Goal: Communication & Community: Answer question/provide support

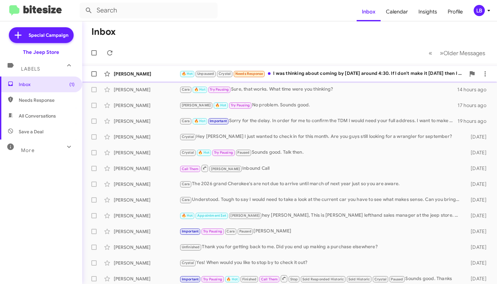
click at [309, 69] on div "[PERSON_NAME] 🔥 Hot Unpaused Crystal Needs Response I was thinking about coming…" at bounding box center [289, 73] width 404 height 13
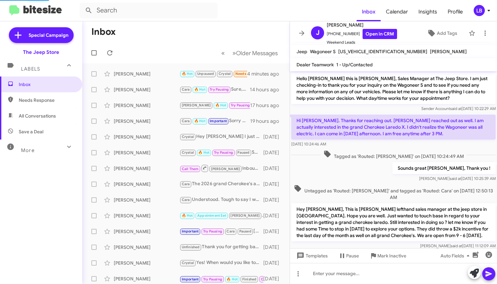
scroll to position [284, 0]
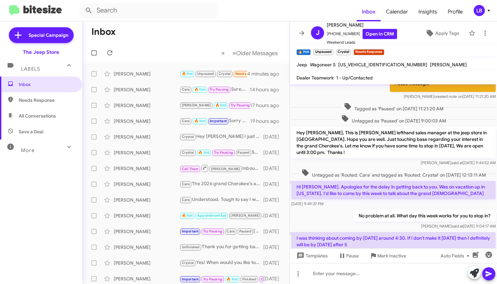
drag, startPoint x: 383, startPoint y: 154, endPoint x: 383, endPoint y: 161, distance: 7.2
click at [383, 160] on div "[PERSON_NAME] said at [DATE] 9:44:52 AM" at bounding box center [393, 163] width 204 height 7
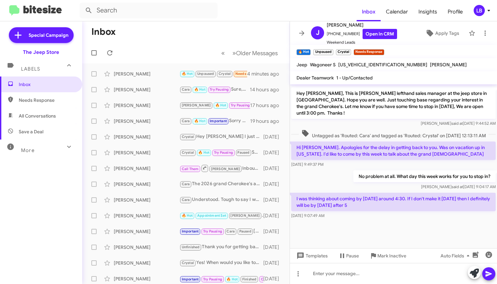
click at [381, 162] on div "[DATE] 9:49:37 PM" at bounding box center [393, 164] width 204 height 7
click at [203, 47] on mat-toolbar-row "« Previous » Next Older Messages" at bounding box center [185, 52] width 207 height 21
click at [155, 12] on input "text" at bounding box center [149, 11] width 138 height 16
click at [89, 11] on button at bounding box center [88, 10] width 13 height 13
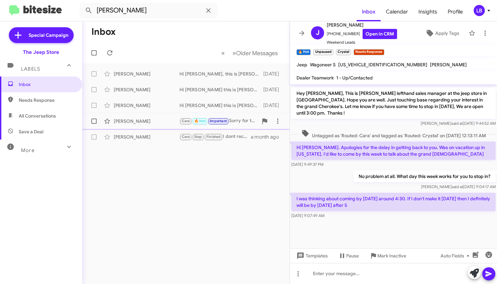
click at [154, 123] on div "[PERSON_NAME]" at bounding box center [147, 121] width 66 height 7
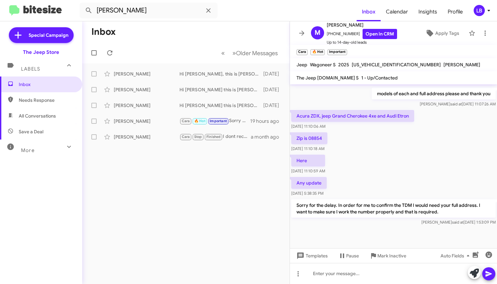
click at [318, 99] on div "models of each and full address please and thank you [PERSON_NAME] said at [DAT…" at bounding box center [393, 97] width 207 height 22
click at [417, 170] on div "Here [DATE] 11:10:59 AM" at bounding box center [393, 164] width 207 height 22
click at [360, 99] on div "models of each and full address please and thank you [PERSON_NAME] said at [DAT…" at bounding box center [393, 97] width 207 height 22
click at [381, 257] on span "Mark Inactive" at bounding box center [391, 256] width 29 height 12
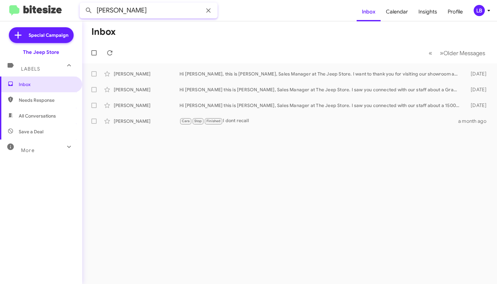
click at [140, 18] on input "[PERSON_NAME]" at bounding box center [149, 11] width 138 height 16
click at [150, 10] on input "[PERSON_NAME]" at bounding box center [149, 11] width 138 height 16
click at [89, 11] on button at bounding box center [88, 10] width 13 height 13
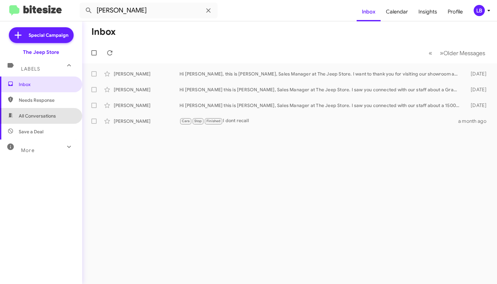
click at [45, 113] on span "All Conversations" at bounding box center [37, 116] width 37 height 7
type input "in:all-conversations"
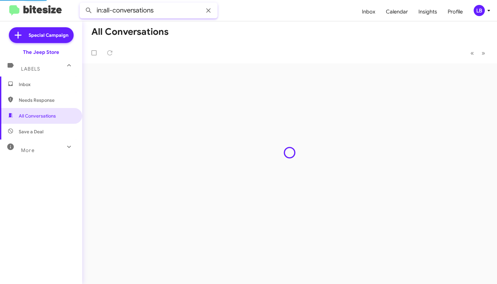
click at [179, 15] on input "in:all-conversations" at bounding box center [149, 11] width 138 height 16
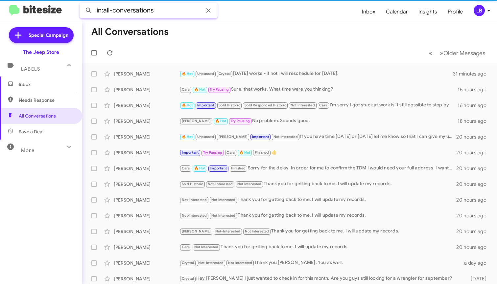
drag, startPoint x: 179, startPoint y: 14, endPoint x: 58, endPoint y: 5, distance: 121.9
click at [58, 5] on mat-toolbar "in:all-conversations Inbox Calendar Insights Profile LB" at bounding box center [248, 10] width 497 height 21
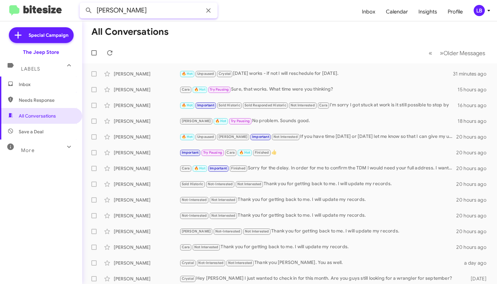
click at [89, 11] on button at bounding box center [88, 10] width 13 height 13
type input "[PERSON_NAME]"
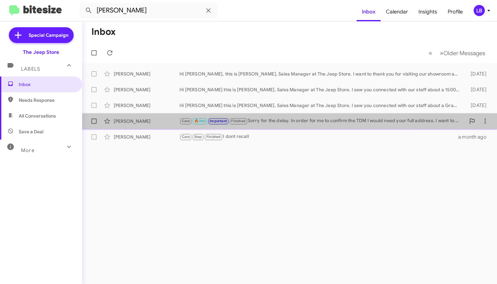
click at [162, 119] on div "[PERSON_NAME]" at bounding box center [147, 121] width 66 height 7
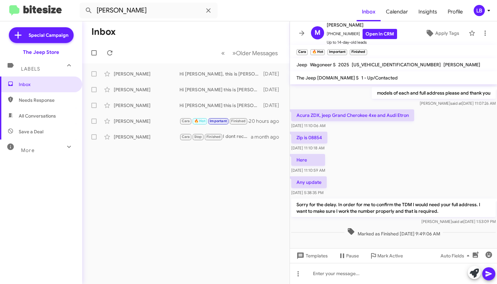
scroll to position [99, 0]
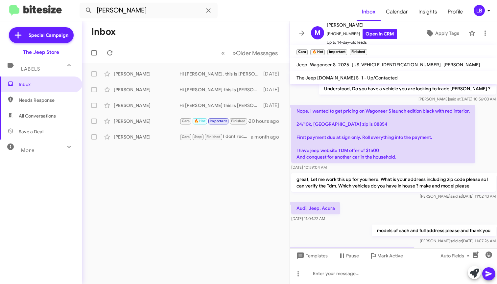
click at [365, 207] on div "Audi, Jeep, Acura [DATE] 11:04:22 AM" at bounding box center [393, 212] width 207 height 22
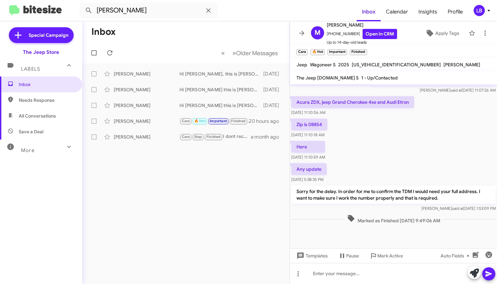
click at [397, 141] on div "Here [DATE] 11:10:59 AM" at bounding box center [393, 151] width 207 height 22
click at [393, 148] on div "Here [DATE] 11:10:59 AM" at bounding box center [393, 151] width 207 height 22
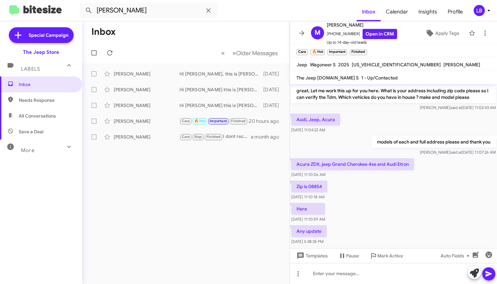
scroll to position [176, 0]
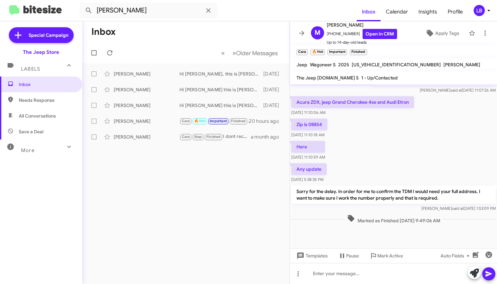
click at [405, 136] on div "Zip is 08854 [DATE] 11:10:18 AM" at bounding box center [393, 128] width 207 height 22
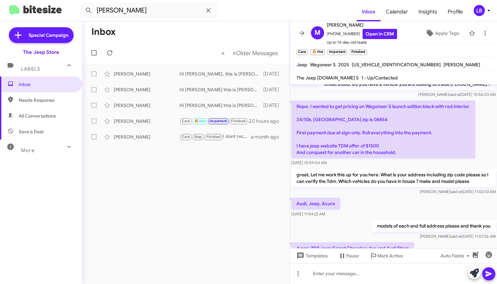
click at [409, 151] on p "Nope. I wanted to get pricing on Wagoneer S launch edition black with red inter…" at bounding box center [383, 130] width 184 height 58
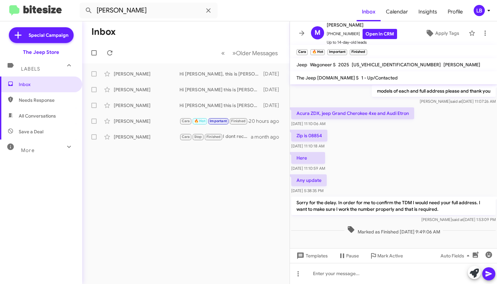
scroll to position [250, 0]
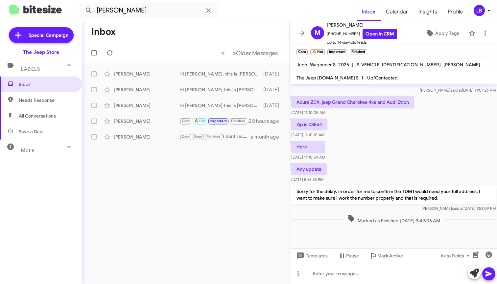
click at [362, 142] on div "Here [DATE] 11:10:59 AM" at bounding box center [393, 151] width 207 height 22
click at [342, 93] on div "models of each and full address please and thank you [PERSON_NAME] said at [DAT…" at bounding box center [393, 84] width 207 height 22
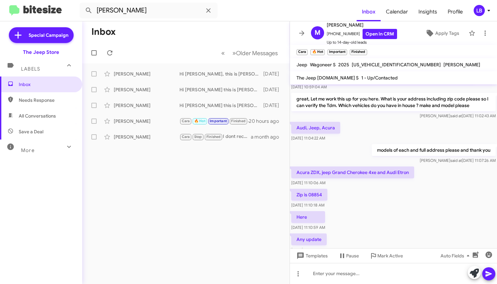
click at [391, 121] on div "Audi, Jeep, Acura [DATE] 11:04:22 AM" at bounding box center [393, 132] width 207 height 22
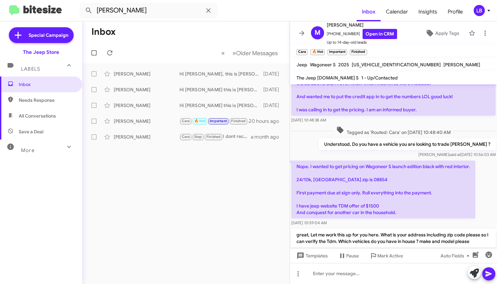
click at [203, 47] on mat-toolbar-row "« Previous » Next Older Messages" at bounding box center [185, 52] width 207 height 21
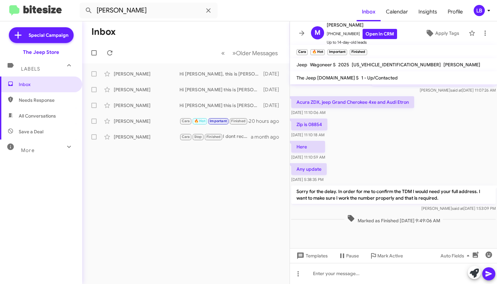
click at [396, 134] on div "Zip is 08854 [DATE] 11:10:18 AM" at bounding box center [393, 128] width 207 height 22
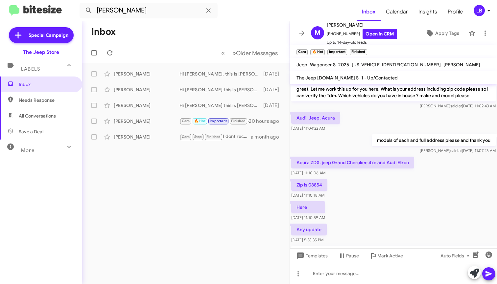
click at [367, 108] on div "[PERSON_NAME] said at [DATE] 11:02:43 AM" at bounding box center [393, 106] width 204 height 7
click at [157, 12] on input "[PERSON_NAME]" at bounding box center [149, 11] width 138 height 16
drag, startPoint x: 60, startPoint y: -4, endPoint x: 52, endPoint y: -5, distance: 8.6
click at [52, 0] on html "[PERSON_NAME] Inbox Calendar Insights Profile LB Special Campaign The Jeep Stor…" at bounding box center [248, 142] width 497 height 284
click at [89, 11] on button at bounding box center [88, 10] width 13 height 13
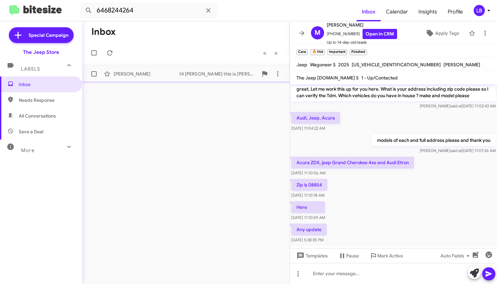
click at [202, 72] on div "Hi [PERSON_NAME] this is [PERSON_NAME], Sales Manager at The Jeep Store. I saw …" at bounding box center [218, 74] width 79 height 7
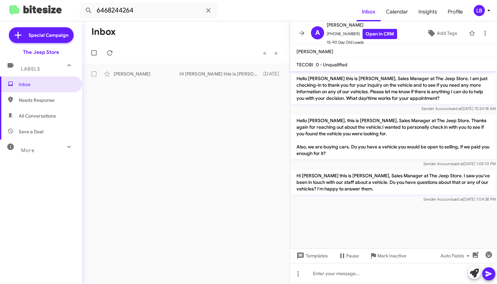
click at [191, 63] on mat-action-list "[PERSON_NAME] Hi [PERSON_NAME] this is [PERSON_NAME], Sales Manager at The Jeep…" at bounding box center [185, 72] width 207 height 18
drag, startPoint x: 142, startPoint y: 12, endPoint x: 7, endPoint y: 15, distance: 135.1
click at [13, 17] on mat-toolbar "6468244264 Inbox Calendar Insights Profile LB" at bounding box center [248, 10] width 497 height 21
type input "646824426"
drag, startPoint x: 65, startPoint y: 10, endPoint x: 50, endPoint y: 7, distance: 15.3
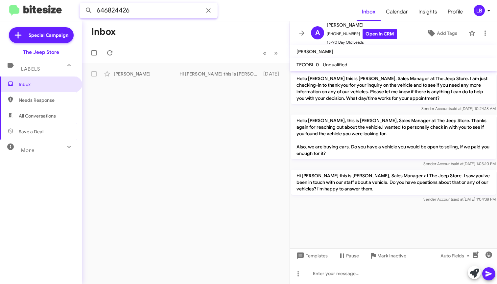
click at [48, 9] on mat-toolbar "646824426 Inbox Calendar Insights Profile LB" at bounding box center [248, 10] width 497 height 21
click at [89, 11] on button at bounding box center [88, 10] width 13 height 13
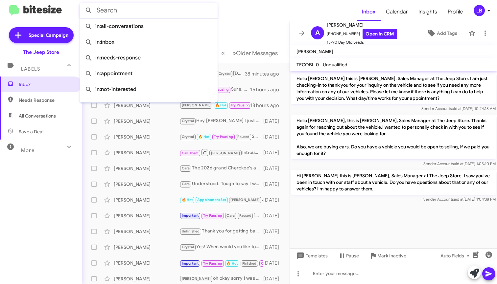
drag, startPoint x: 243, startPoint y: 32, endPoint x: 165, endPoint y: 40, distance: 79.2
click at [243, 32] on mat-toolbar-row "Inbox" at bounding box center [185, 31] width 207 height 21
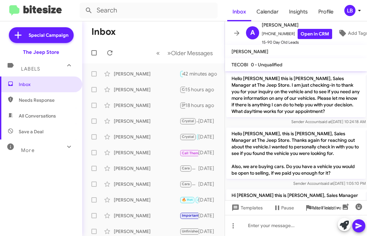
click at [150, 41] on mat-toolbar-row "Inbox" at bounding box center [153, 31] width 142 height 21
click at [131, 12] on input "text" at bounding box center [149, 11] width 138 height 16
type input "9089101402"
click at [89, 11] on button at bounding box center [88, 10] width 13 height 13
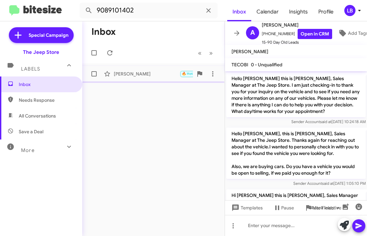
click at [158, 76] on div "[PERSON_NAME]" at bounding box center [147, 74] width 66 height 7
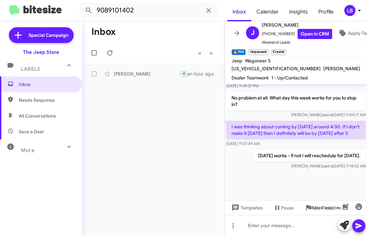
scroll to position [347, 0]
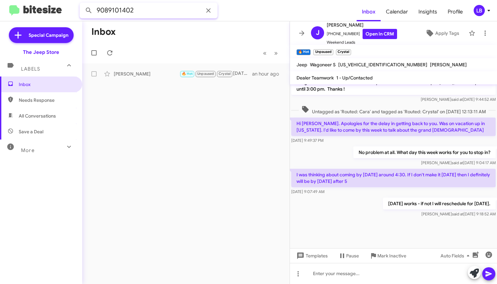
click at [148, 6] on input "9089101402" at bounding box center [149, 11] width 138 height 16
click at [96, 1] on mat-toolbar "9089101402 Inbox Calendar Insights Profile LB" at bounding box center [248, 10] width 497 height 21
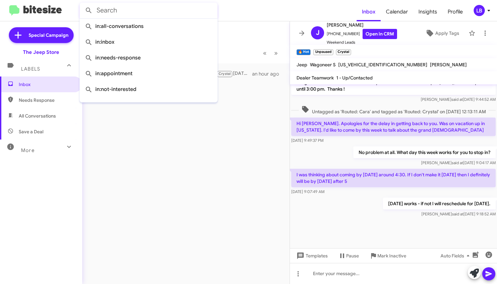
click at [89, 11] on button at bounding box center [88, 10] width 13 height 13
click at [260, 38] on mat-toolbar-row "Inbox" at bounding box center [185, 31] width 207 height 21
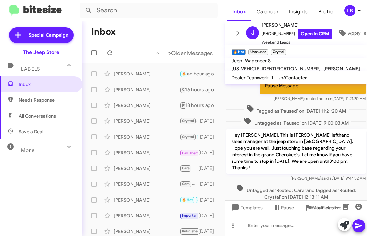
click at [133, 41] on mat-toolbar-row "Inbox" at bounding box center [153, 31] width 142 height 21
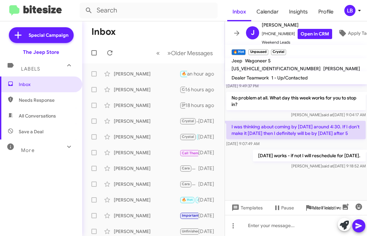
click at [156, 37] on mat-toolbar-row "Inbox" at bounding box center [153, 31] width 142 height 21
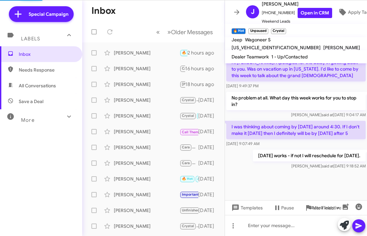
click at [149, 41] on mat-toolbar-row "« Previous » Next Older Messages" at bounding box center [153, 31] width 142 height 21
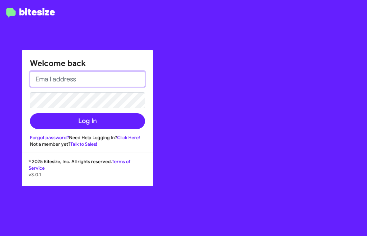
click at [95, 75] on input "email" at bounding box center [87, 79] width 115 height 16
click at [118, 74] on input "[EMAIL_ADDRESS][DOMAIN_NAME]" at bounding box center [87, 79] width 115 height 16
drag, startPoint x: 128, startPoint y: 81, endPoint x: 86, endPoint y: 57, distance: 48.7
click at [65, 79] on input "[EMAIL_ADDRESS][DOMAIN_NAME]" at bounding box center [87, 79] width 115 height 16
type input "[EMAIL_ADDRESS][DOMAIN_NAME]"
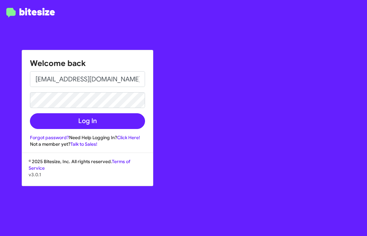
click at [200, 68] on div "Welcome back [EMAIL_ADDRESS][DOMAIN_NAME] Log In Forgot password? Need Help Log…" at bounding box center [214, 118] width 306 height 236
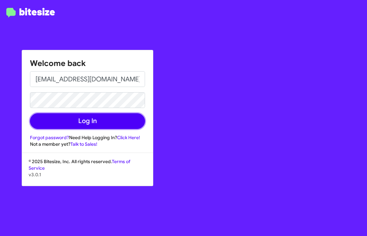
click at [102, 118] on button "Log In" at bounding box center [87, 121] width 115 height 16
click at [88, 122] on button "Log In" at bounding box center [87, 121] width 115 height 16
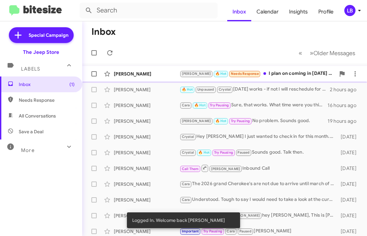
click at [159, 72] on div "[PERSON_NAME]" at bounding box center [147, 74] width 66 height 7
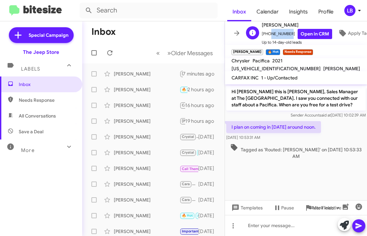
drag, startPoint x: 283, startPoint y: 31, endPoint x: 267, endPoint y: 33, distance: 16.2
click at [267, 33] on span "[PHONE_NUMBER] Open in CRM" at bounding box center [297, 34] width 70 height 10
copy span "318851002"
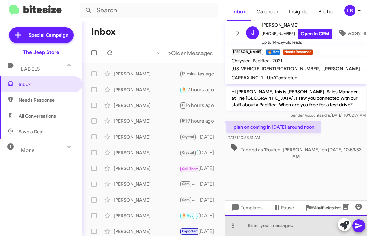
click at [282, 228] on div at bounding box center [296, 225] width 142 height 21
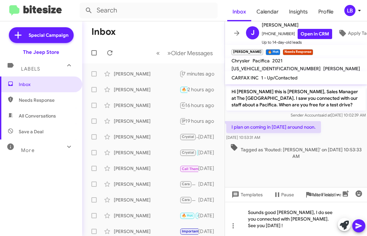
click at [363, 227] on button at bounding box center [358, 225] width 13 height 13
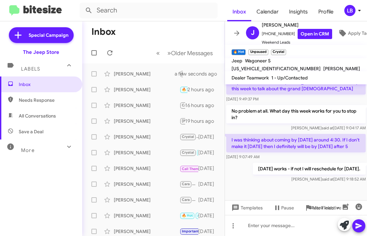
scroll to position [493, 0]
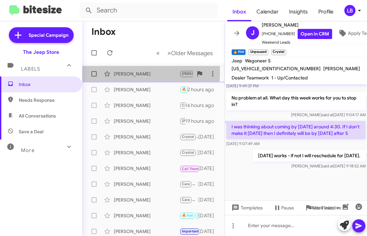
click at [129, 73] on div "[PERSON_NAME]" at bounding box center [147, 74] width 66 height 7
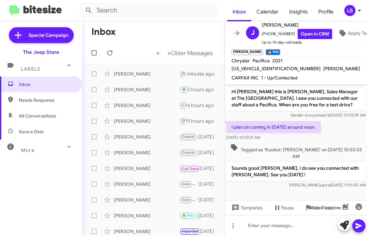
click at [168, 30] on mat-toolbar-row "Inbox" at bounding box center [153, 31] width 142 height 21
click at [349, 141] on div "I plan on coming in tomorrow around noon. Sep 10, 2025, 10:53:31 AM" at bounding box center [296, 131] width 142 height 22
click at [171, 38] on mat-toolbar-row "Inbox" at bounding box center [153, 31] width 142 height 21
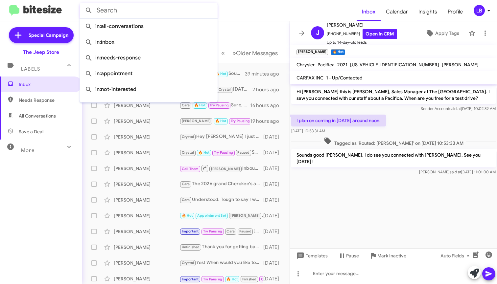
click at [241, 24] on mat-toolbar-row "Inbox" at bounding box center [185, 31] width 207 height 21
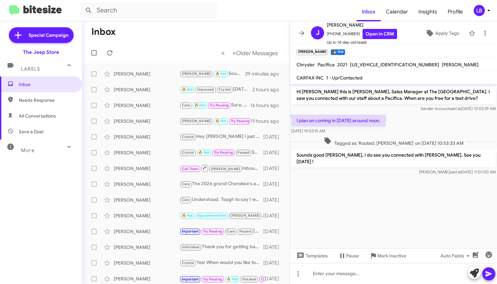
click at [366, 122] on div "I plan on coming in tomorrow around noon. Sep 10, 2025, 10:53:31 AM" at bounding box center [393, 124] width 207 height 22
click at [169, 36] on mat-toolbar-row "Inbox" at bounding box center [185, 31] width 207 height 21
click at [38, 113] on span "All Conversations" at bounding box center [37, 116] width 37 height 7
type input "in:all-conversations"
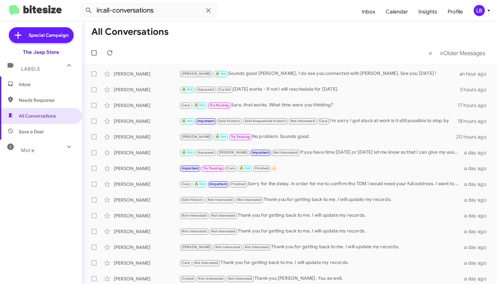
click at [166, 48] on mat-toolbar-row "« Previous » Next Older Messages" at bounding box center [289, 52] width 415 height 21
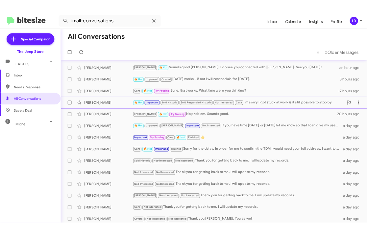
scroll to position [54, 0]
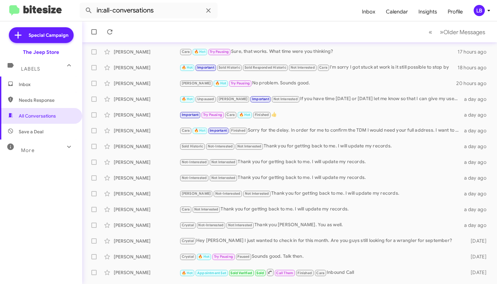
click at [31, 82] on span "Inbox" at bounding box center [47, 84] width 56 height 7
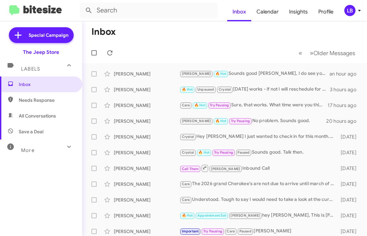
click at [186, 47] on mat-toolbar-row "« Previous » Next Older Messages" at bounding box center [224, 52] width 284 height 21
click at [42, 115] on span "All Conversations" at bounding box center [37, 116] width 37 height 7
type input "in:all-conversations"
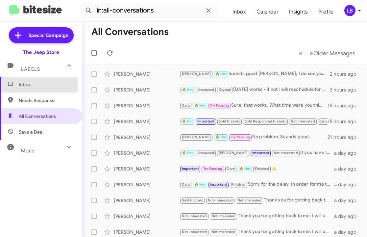
click at [24, 84] on span "Inbox" at bounding box center [47, 84] width 56 height 7
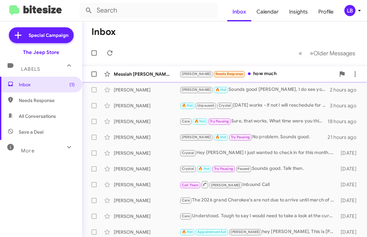
click at [164, 79] on div "Messiah Mcmillian Andrew Needs Response how much a few seconds ago" at bounding box center [224, 73] width 274 height 13
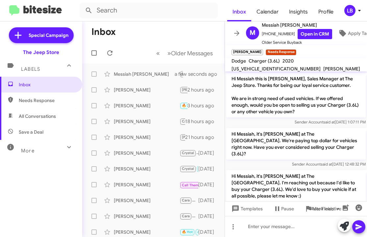
scroll to position [53, 0]
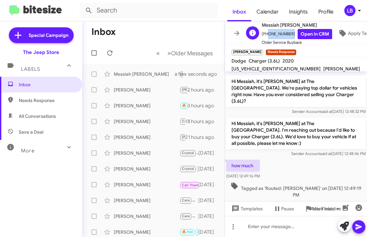
drag, startPoint x: 287, startPoint y: 32, endPoint x: 267, endPoint y: 34, distance: 20.5
click at [265, 34] on span "+17327840701 Open in CRM" at bounding box center [297, 34] width 70 height 10
copy span "7327840701"
click at [283, 229] on div at bounding box center [296, 226] width 142 height 21
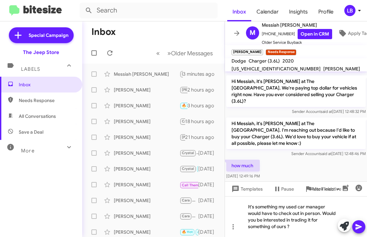
click at [309, 135] on p "Hi Messiah, it's Michael Lefthand at The Jeep Store. I'm reaching out because I…" at bounding box center [295, 133] width 139 height 32
drag, startPoint x: 361, startPoint y: 228, endPoint x: 347, endPoint y: 203, distance: 28.8
click at [361, 228] on icon at bounding box center [358, 226] width 8 height 8
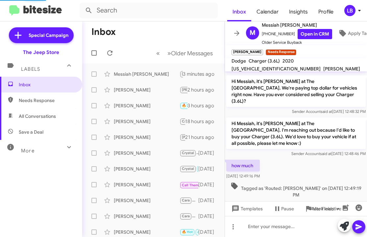
click at [308, 150] on div "Sender Account said at Sep 10, 2025, 12:48:46 PM" at bounding box center [295, 153] width 139 height 7
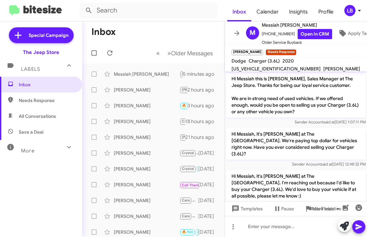
scroll to position [90, 0]
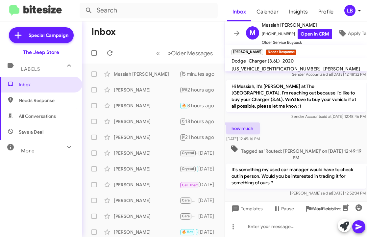
click at [310, 125] on div "how much Sep 10, 2025, 12:49:16 PM" at bounding box center [296, 132] width 142 height 22
click at [38, 87] on span "Inbox" at bounding box center [47, 84] width 56 height 7
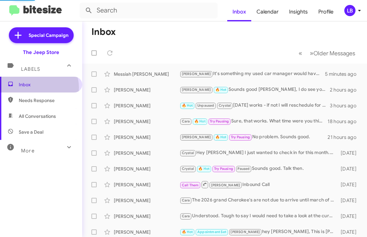
click at [38, 87] on span "Inbox" at bounding box center [47, 84] width 56 height 7
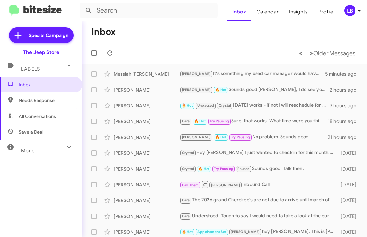
click at [62, 93] on span "Needs Response" at bounding box center [41, 100] width 82 height 16
type input "in:needs-response"
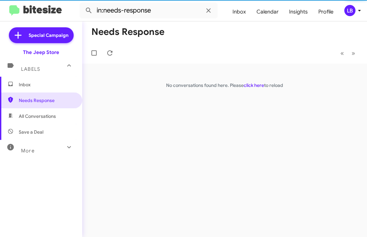
click at [49, 81] on span "Inbox" at bounding box center [47, 84] width 56 height 7
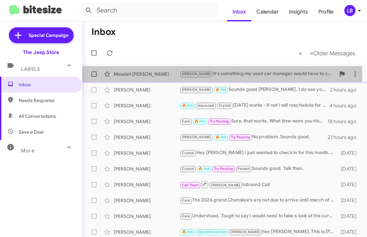
click at [142, 77] on div "Messiah Mcmillian" at bounding box center [147, 74] width 66 height 7
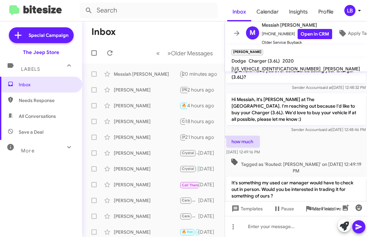
click at [319, 144] on div "how much Sep 10, 2025, 12:49:16 PM" at bounding box center [296, 145] width 142 height 22
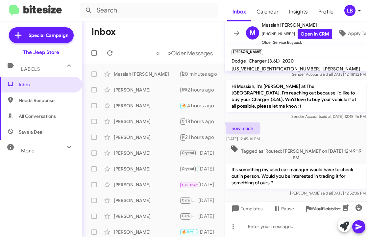
drag, startPoint x: 160, startPoint y: 30, endPoint x: 156, endPoint y: 25, distance: 5.8
click at [160, 30] on mat-toolbar-row "Inbox" at bounding box center [153, 31] width 142 height 21
drag, startPoint x: 140, startPoint y: 39, endPoint x: 83, endPoint y: 4, distance: 67.2
click at [139, 37] on mat-toolbar-row "Inbox" at bounding box center [153, 31] width 142 height 21
